Goal: Transaction & Acquisition: Download file/media

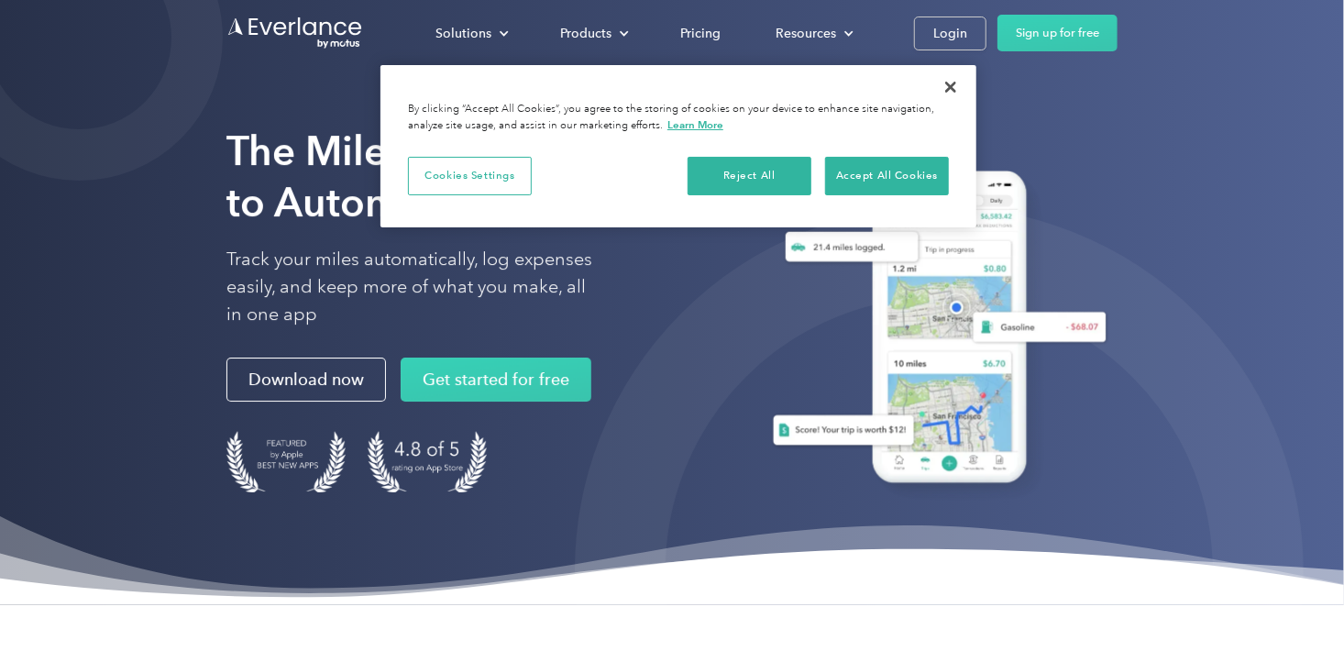
click at [1211, 148] on div "The Mileage Tracking App to Automate Your Logs Track your miles automatically, …" at bounding box center [672, 302] width 1344 height 605
click at [126, 366] on div "The Mileage Tracking App to Automate Your Logs Track your miles automatically, …" at bounding box center [672, 302] width 1344 height 605
click at [954, 22] on div "Login" at bounding box center [950, 33] width 34 height 23
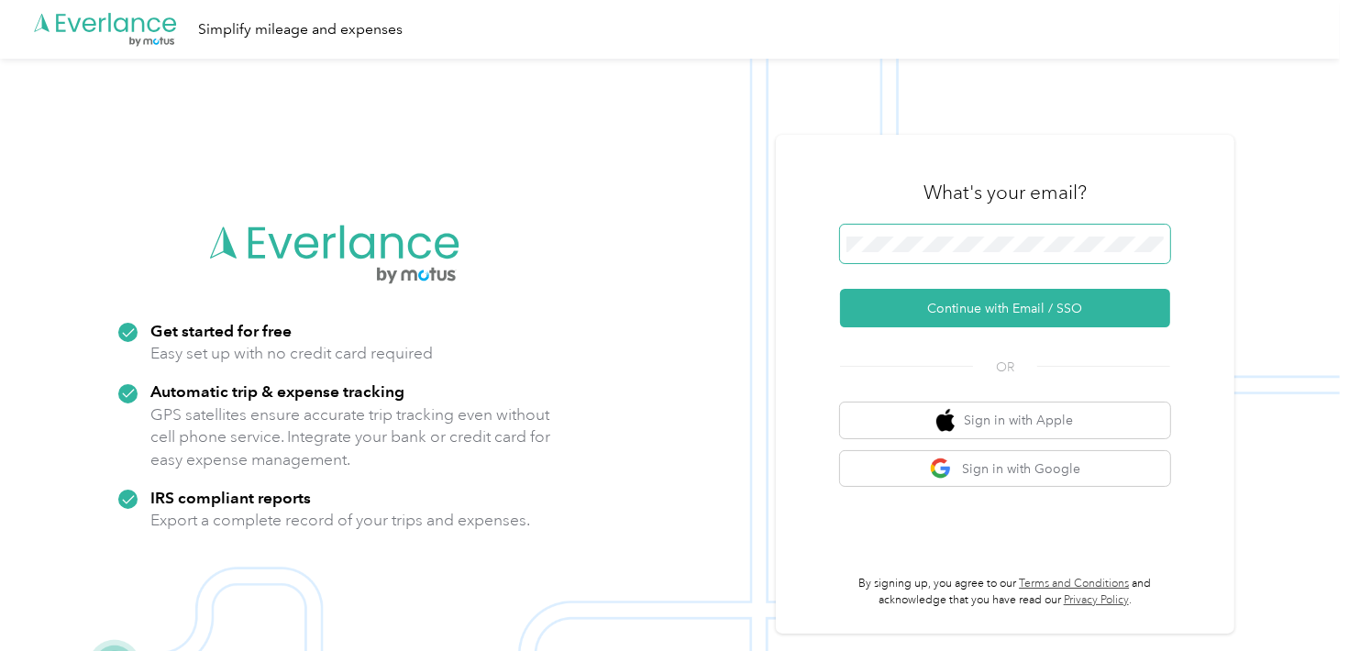
click at [881, 229] on span at bounding box center [1005, 244] width 330 height 39
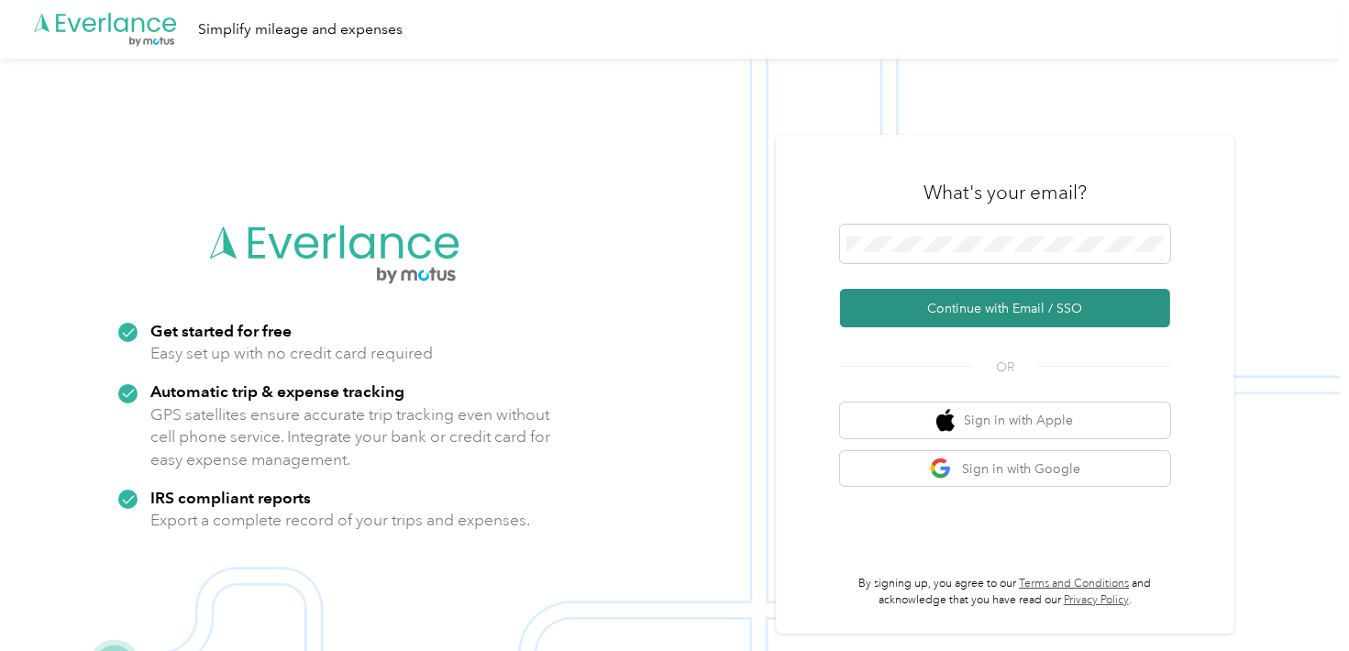
click at [954, 297] on button "Continue with Email / SSO" at bounding box center [1005, 308] width 330 height 39
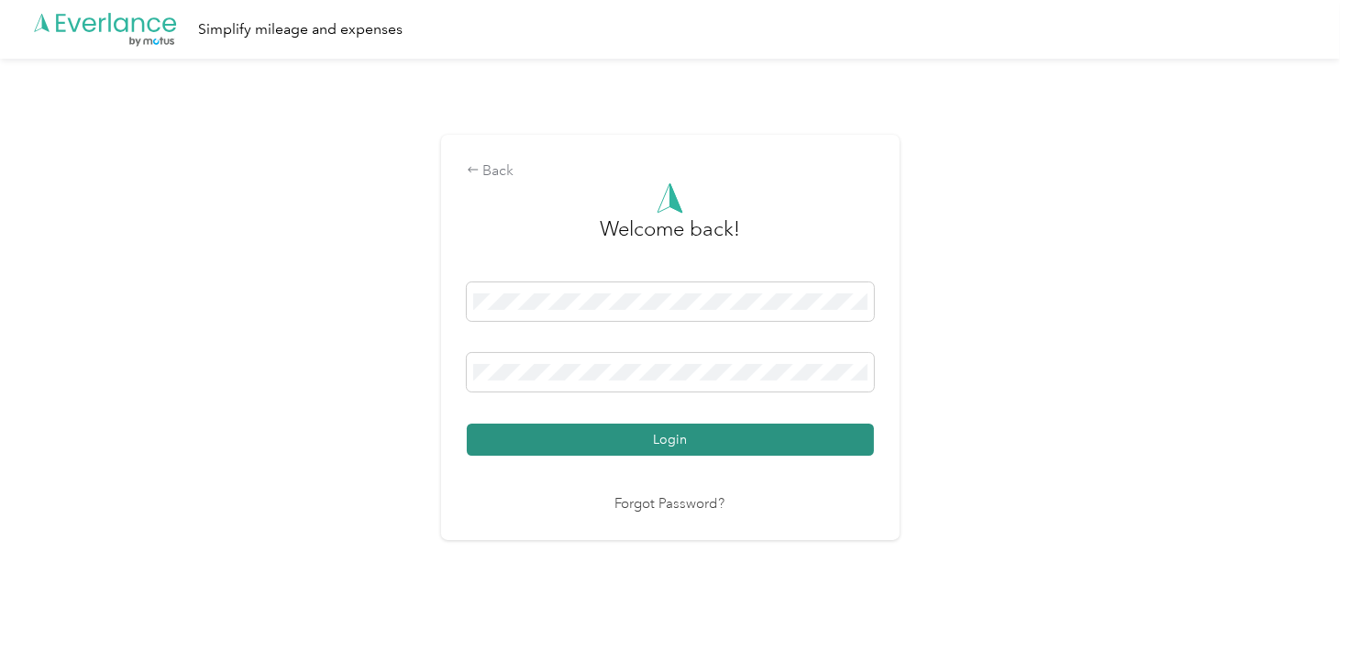
click at [555, 445] on button "Login" at bounding box center [670, 440] width 407 height 32
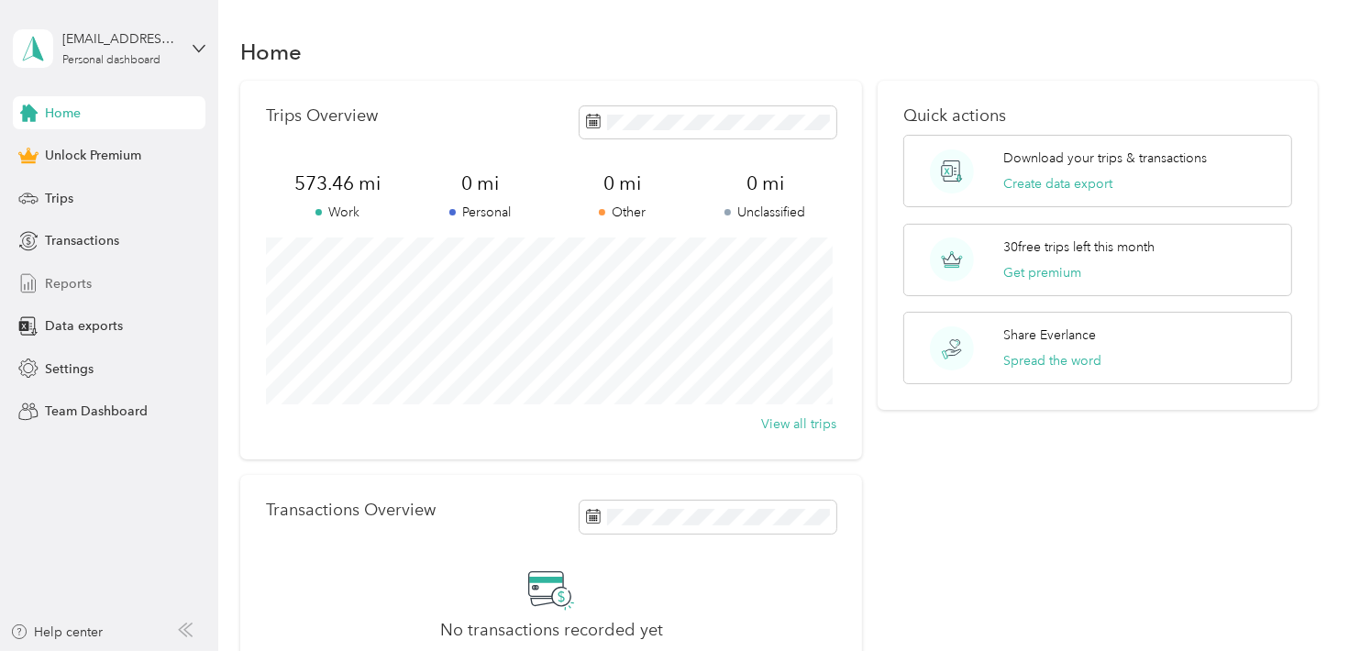
click at [63, 281] on span "Reports" at bounding box center [68, 283] width 47 height 19
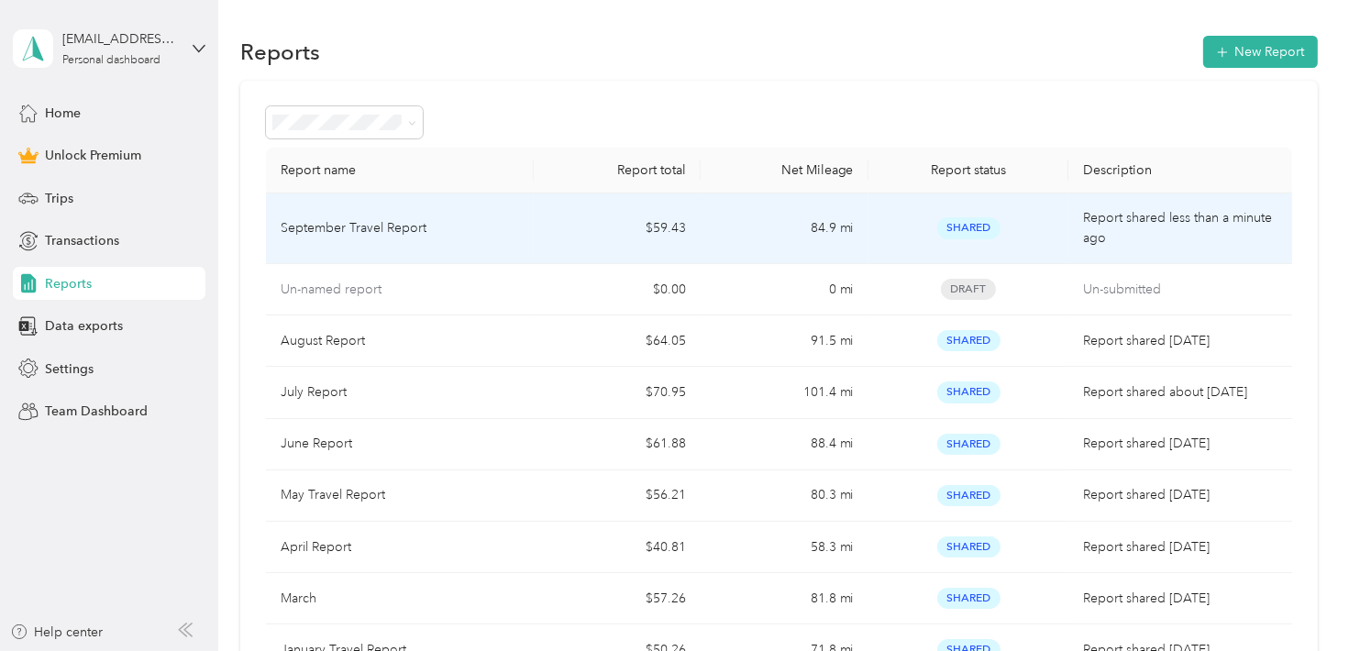
click at [513, 207] on td "September Travel Report" at bounding box center [400, 228] width 268 height 71
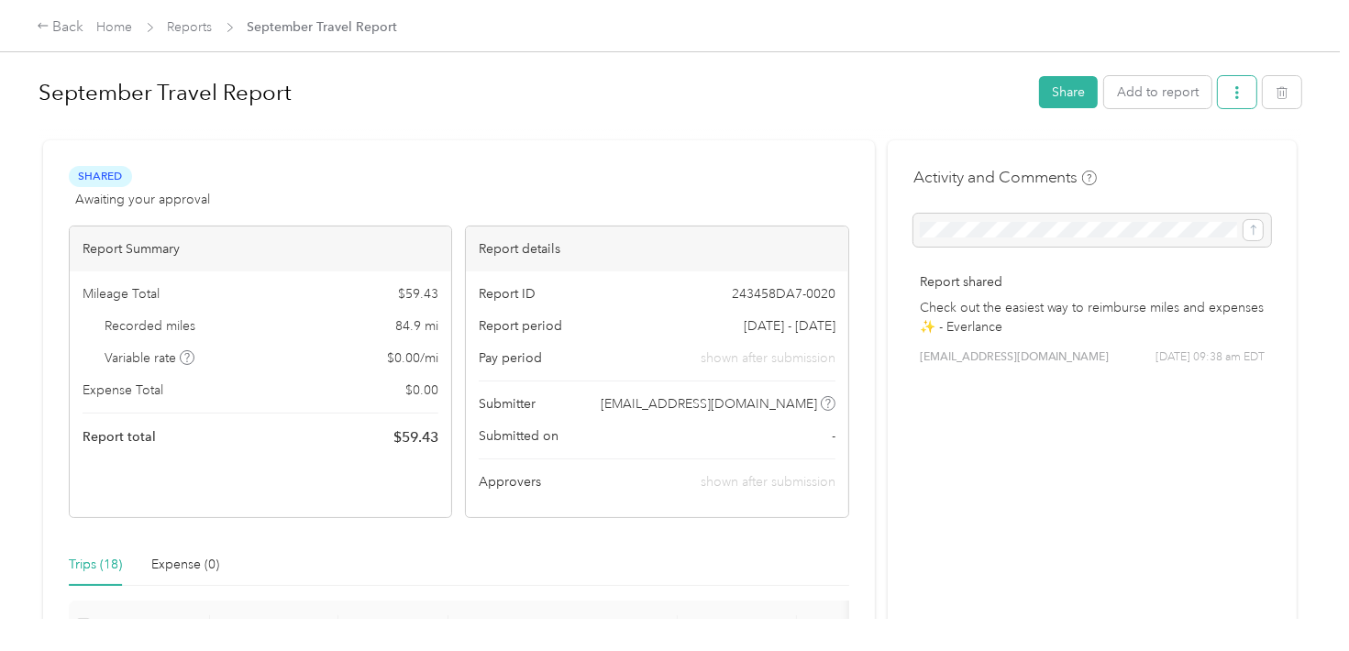
click at [1235, 94] on icon "button" at bounding box center [1236, 92] width 13 height 13
click at [1174, 166] on span "Download" at bounding box center [1180, 158] width 61 height 19
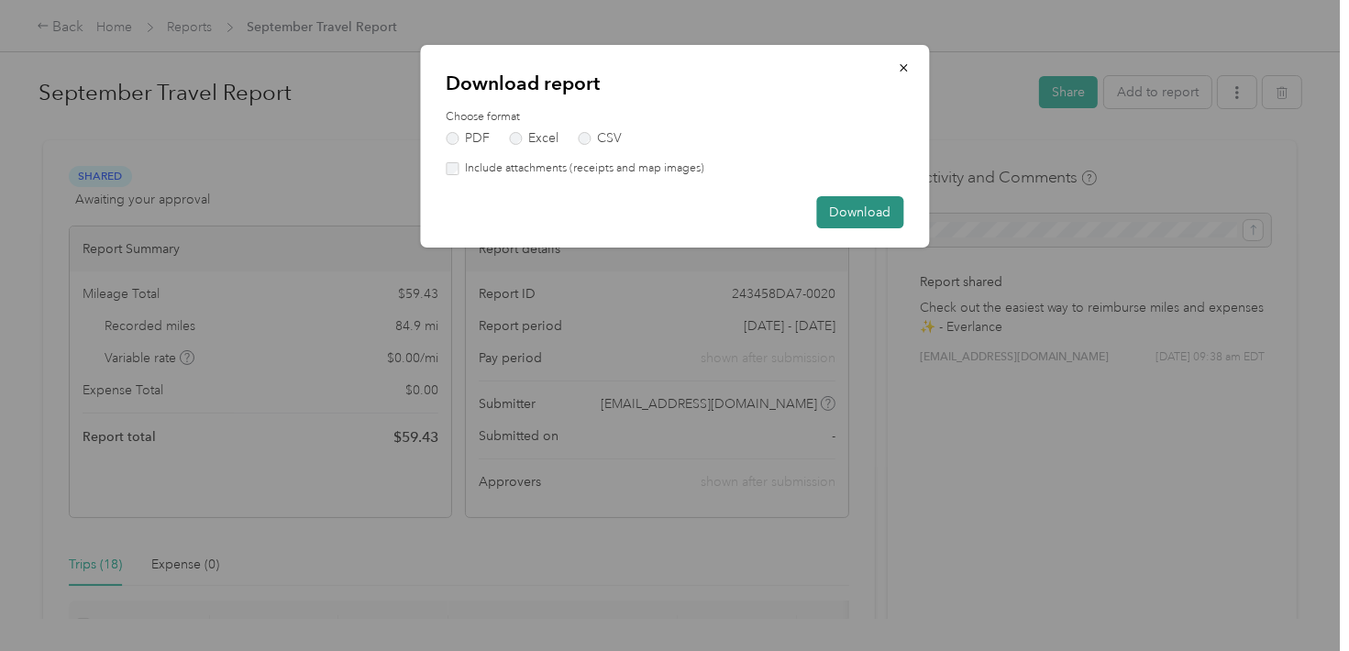
click at [833, 214] on button "Download" at bounding box center [859, 212] width 87 height 32
